Goal: Register for event/course

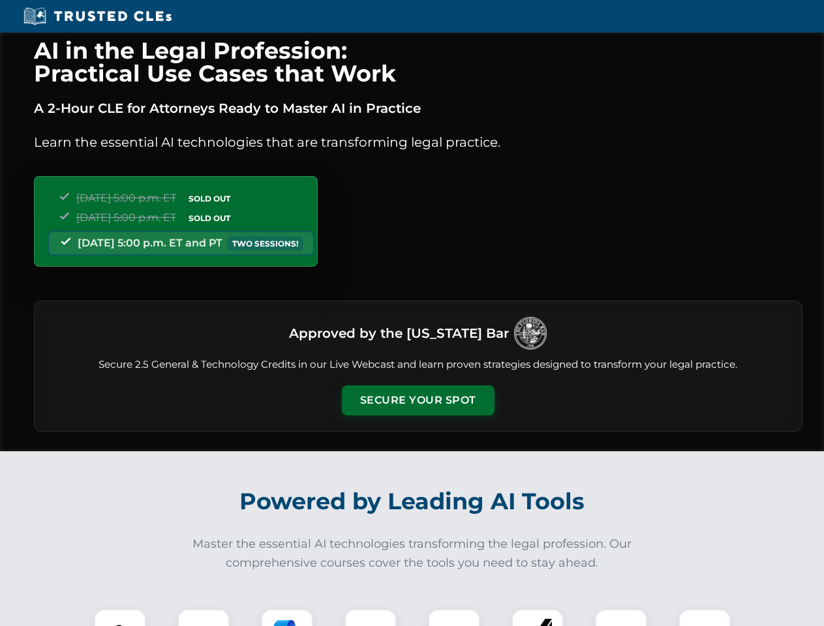
click at [418, 401] on button "Secure Your Spot" at bounding box center [418, 401] width 153 height 30
click at [120, 618] on img at bounding box center [120, 636] width 38 height 38
click at [204, 618] on div at bounding box center [203, 635] width 52 height 52
